Goal: Information Seeking & Learning: Learn about a topic

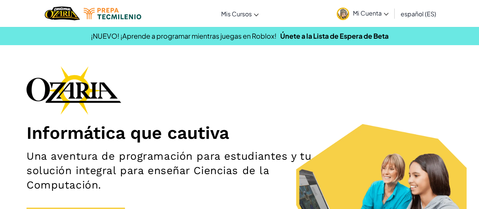
click at [313, 134] on h1 "Informática que cautiva" at bounding box center [240, 132] width 426 height 21
click at [364, 16] on span "Mi Cuenta" at bounding box center [371, 13] width 36 height 8
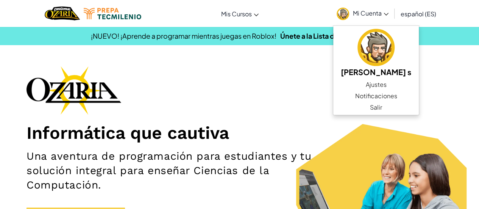
click at [307, 112] on div "Informática que cautiva Una aventura de programación para estudiantes y tu solu…" at bounding box center [240, 152] width 426 height 172
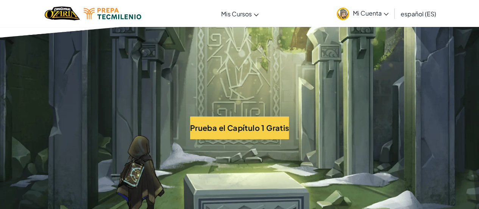
scroll to position [1589, 0]
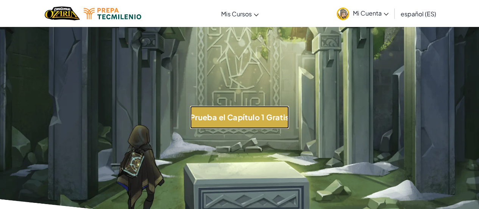
click at [243, 114] on button "Prueba el Capítulo 1 Gratis" at bounding box center [239, 117] width 99 height 23
